Goal: Information Seeking & Learning: Understand process/instructions

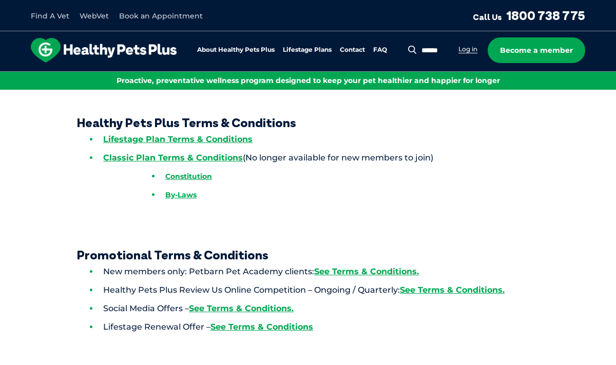
click at [466, 47] on link "Log in" at bounding box center [467, 49] width 19 height 8
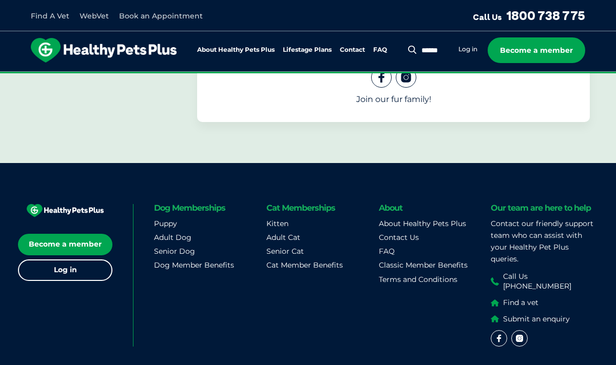
scroll to position [498, 0]
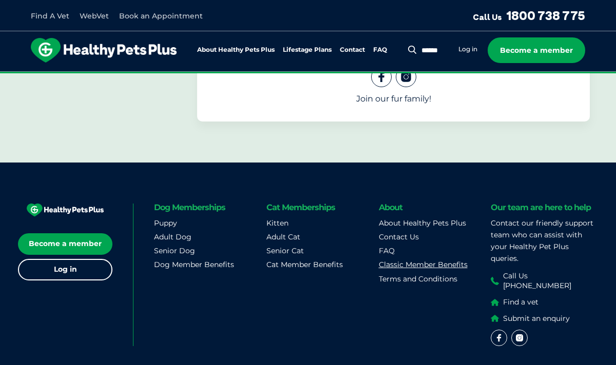
click at [436, 262] on link "Classic Member Benefits" at bounding box center [423, 264] width 89 height 9
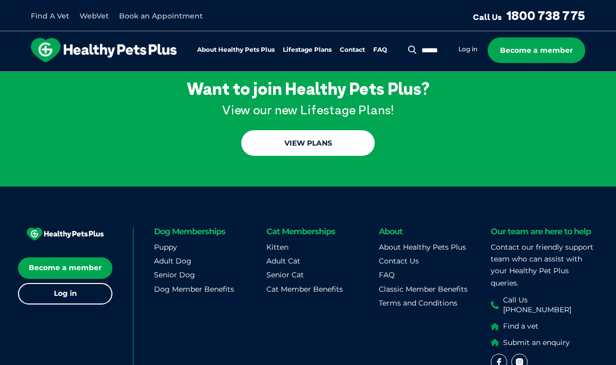
scroll to position [1269, 0]
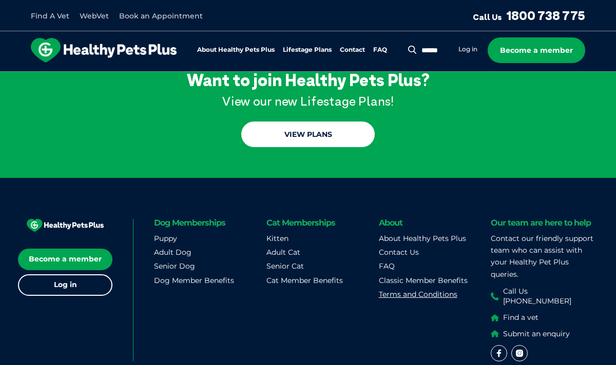
click at [399, 290] on link "Terms and Conditions" at bounding box center [418, 294] width 79 height 9
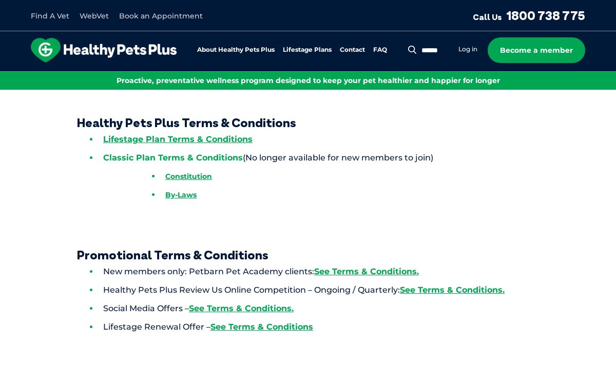
click at [190, 155] on link "Classic Plan Terms & Conditions" at bounding box center [173, 158] width 140 height 10
